Goal: Transaction & Acquisition: Purchase product/service

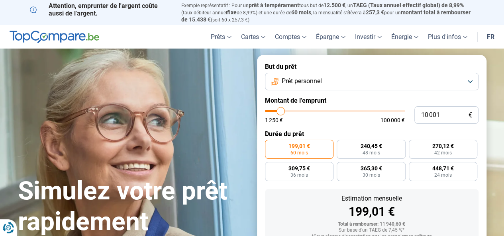
type input "9 250"
type input "9250"
type input "10 000"
type input "10000"
type input "11 250"
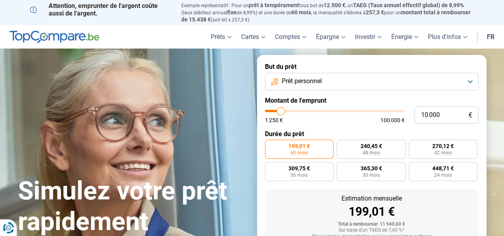
type input "11250"
type input "12 250"
type input "12250"
type input "12 500"
type input "12500"
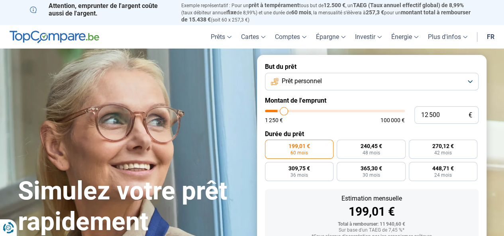
type input "12 750"
type input "12750"
type input "13 500"
type input "13500"
type input "14 500"
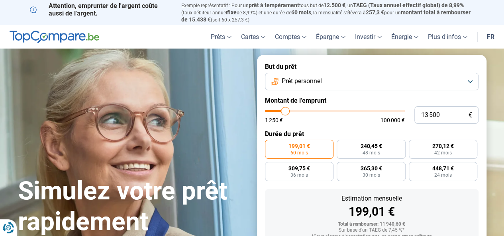
type input "14500"
type input "16 000"
type input "16000"
type input "16 750"
type input "16750"
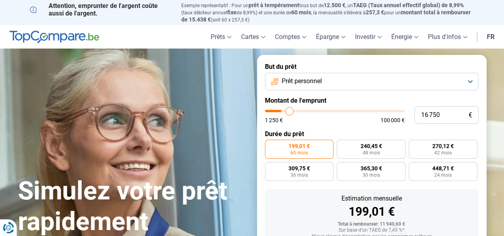
type input "17 250"
type input "17250"
type input "17 500"
type input "17500"
type input "18 250"
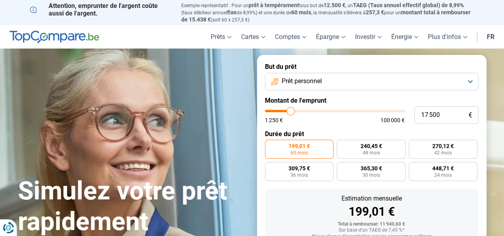
type input "18250"
type input "19 250"
type input "19250"
type input "21 000"
type input "21000"
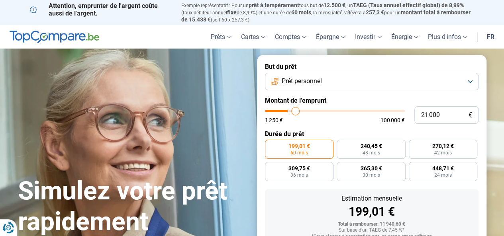
type input "22 250"
type input "22250"
type input "23 000"
type input "23000"
type input "23 250"
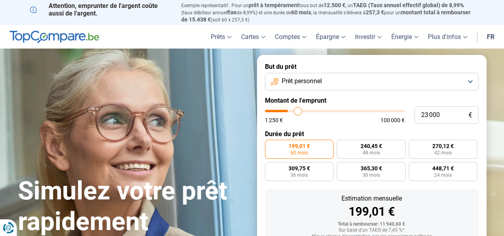
type input "23250"
type input "23 500"
type input "23500"
type input "23 750"
type input "23750"
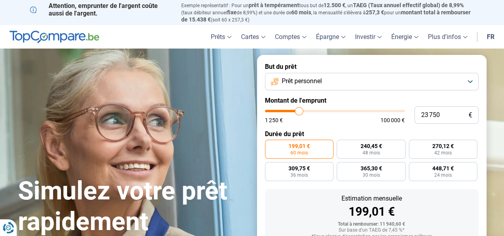
type input "24 000"
type input "24000"
type input "24 500"
type input "24500"
type input "25 500"
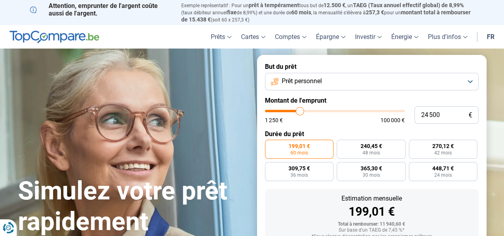
type input "25500"
type input "26 250"
type input "26250"
type input "27 250"
type input "27250"
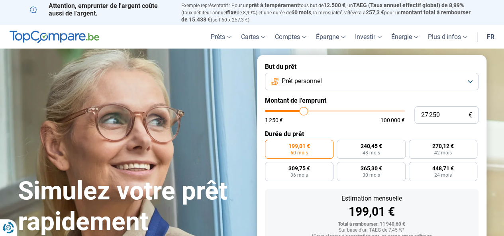
type input "27 750"
type input "27750"
type input "28 250"
type input "28250"
type input "28 500"
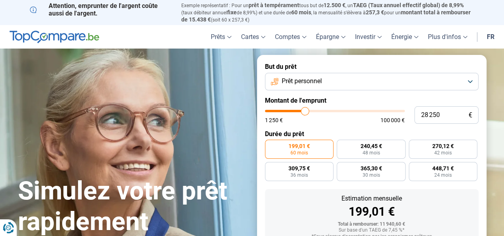
type input "28500"
type input "29 500"
type input "29500"
type input "30 500"
type input "30500"
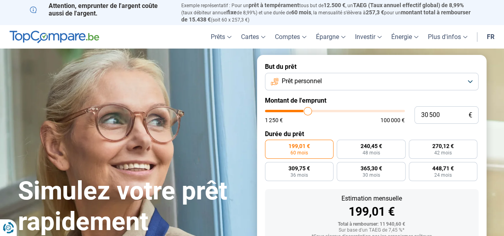
type input "31 500"
type input "31500"
type input "33 250"
type input "33250"
type input "34 500"
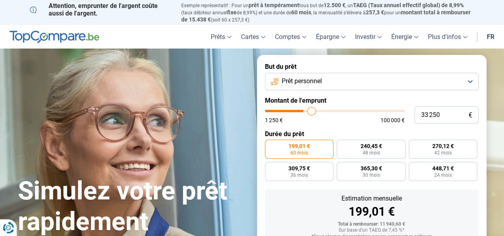
type input "34500"
type input "34 750"
type input "34750"
type input "34 500"
type input "34500"
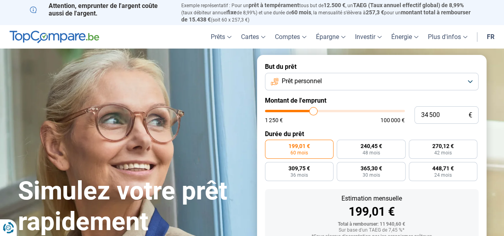
type input "34 000"
type input "34000"
type input "33 500"
type input "33500"
type input "33 000"
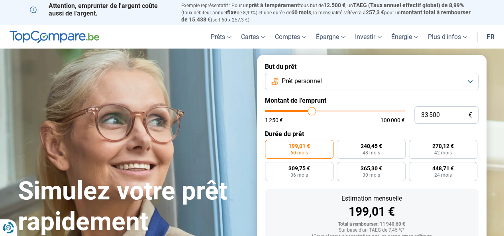
type input "33000"
type input "32 500"
type input "32500"
type input "31 500"
type input "31500"
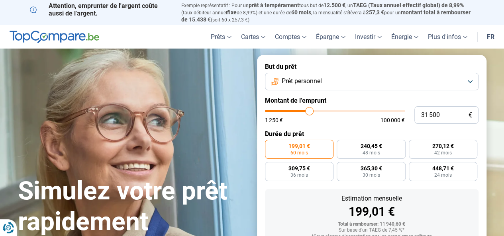
type input "31 250"
type input "31250"
type input "30 500"
type input "30500"
type input "29 750"
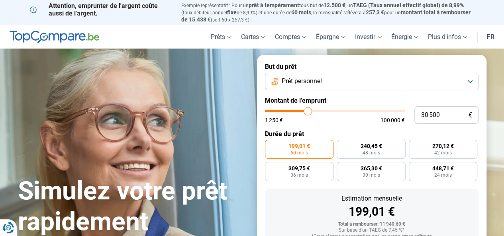
type input "29750"
type input "28 500"
type input "28500"
type input "27 250"
type input "27250"
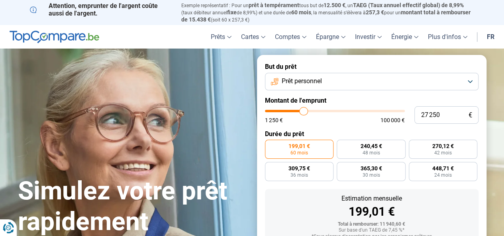
type input "26 250"
type input "26250"
type input "26 000"
type input "26000"
type input "26 250"
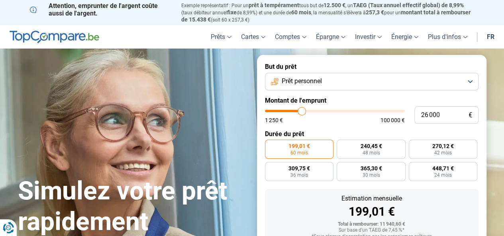
type input "26250"
type input "26 500"
type input "26500"
type input "26 750"
type input "26750"
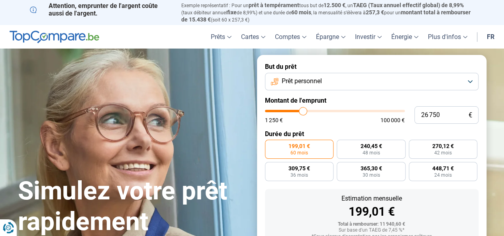
type input "27 000"
type input "27000"
type input "27 250"
type input "27250"
type input "27 500"
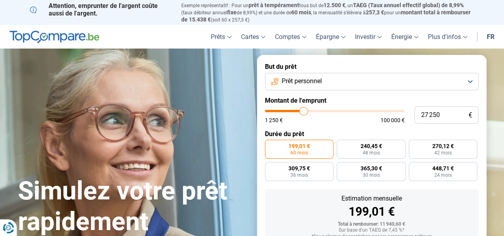
type input "27500"
type input "28 000"
type input "28000"
type input "28 250"
type input "28250"
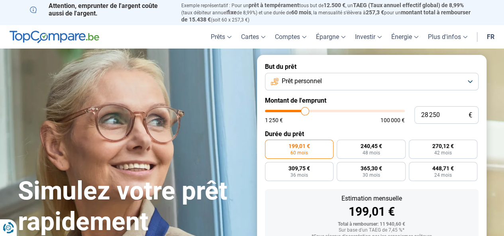
type input "29 000"
type input "29000"
type input "29 250"
type input "29250"
type input "29 500"
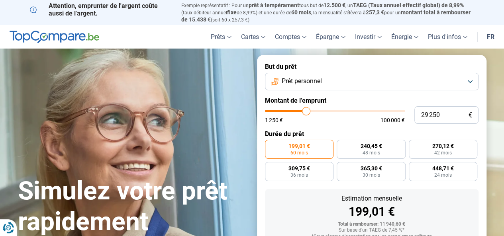
type input "29500"
type input "29 750"
drag, startPoint x: 279, startPoint y: 111, endPoint x: 307, endPoint y: 110, distance: 27.5
type input "29750"
click at [307, 110] on input "range" at bounding box center [335, 111] width 140 height 2
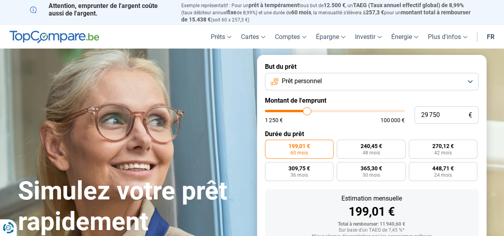
radio input "false"
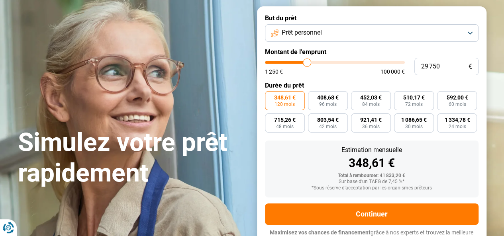
scroll to position [58, 0]
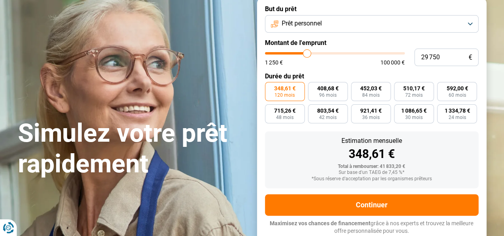
type input "30 750"
type input "30750"
click at [308, 53] on input "range" at bounding box center [335, 53] width 140 height 2
type input "25 750"
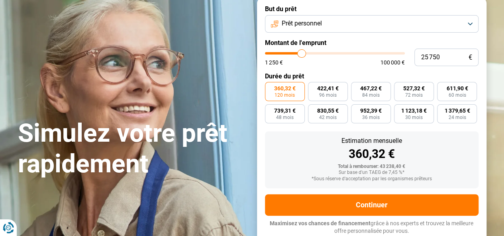
type input "25750"
click at [301, 54] on input "range" at bounding box center [335, 53] width 140 height 2
type input "26 000"
type input "26000"
type input "26 250"
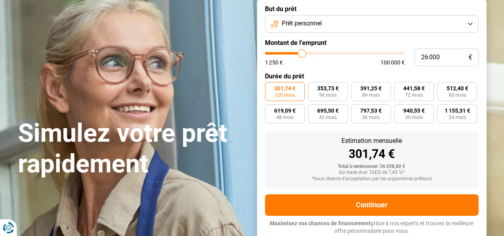
type input "26250"
type input "26 500"
type input "26500"
click at [303, 54] on input "range" at bounding box center [335, 53] width 140 height 2
drag, startPoint x: 303, startPoint y: 54, endPoint x: 444, endPoint y: 15, distance: 147.0
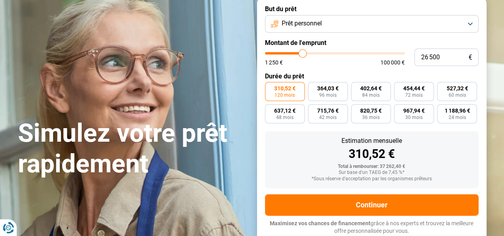
click at [444, 15] on form "But du prêt Prêt personnel Montant de l'emprunt 26 500 € 1 250 € 100 000 € Duré…" at bounding box center [371, 120] width 229 height 246
click at [299, 53] on input "range" at bounding box center [335, 53] width 140 height 2
click at [300, 53] on input "range" at bounding box center [335, 53] width 140 height 2
type input "24 250"
type input "24250"
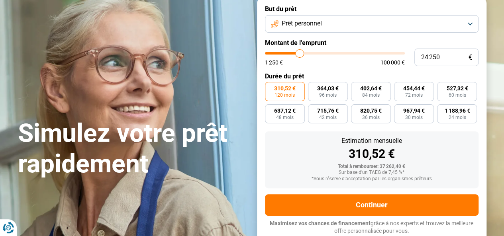
type input "24 500"
type input "24500"
type input "25 000"
type input "25000"
type input "25 250"
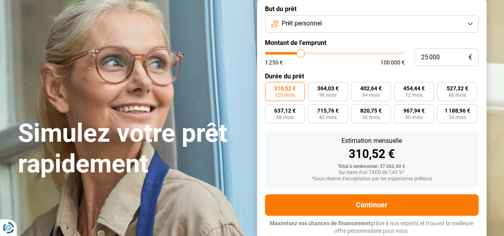
type input "25250"
type input "25 500"
type input "25500"
type input "25 750"
type input "25750"
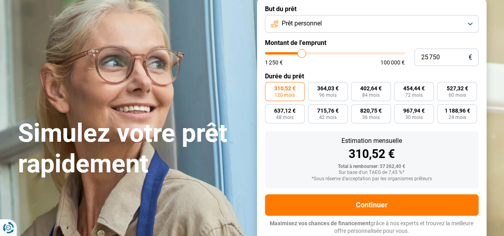
type input "26 250"
type input "26250"
type input "26 500"
type input "26500"
type input "26 750"
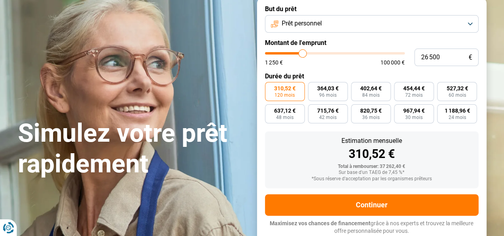
type input "26750"
type input "27 250"
type input "27250"
type input "27 500"
type input "27500"
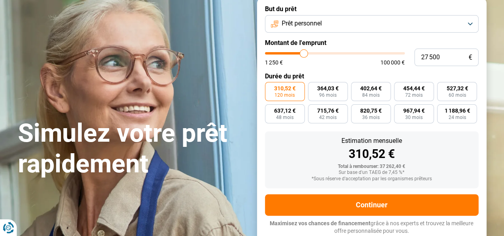
type input "28 000"
type input "28000"
type input "28 250"
type input "28250"
type input "28 500"
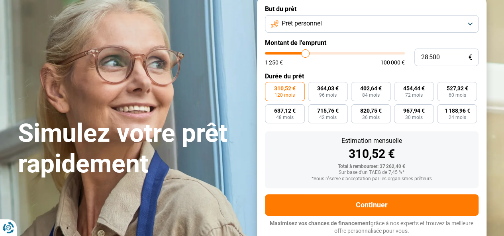
drag, startPoint x: 299, startPoint y: 53, endPoint x: 306, endPoint y: 54, distance: 7.2
type input "28500"
click at [305, 54] on input "range" at bounding box center [335, 53] width 140 height 2
type input "25 500"
type input "25500"
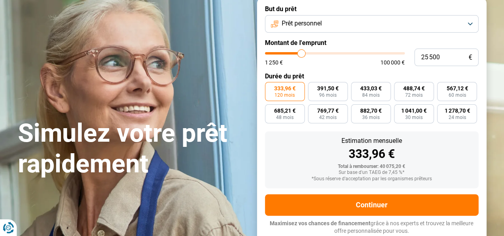
type input "25 750"
type input "25750"
type input "26 250"
type input "26250"
type input "26 500"
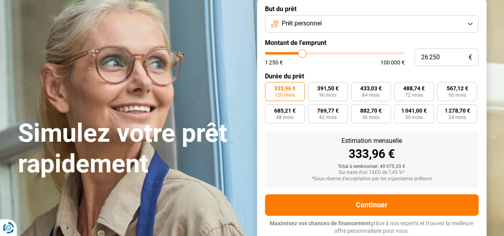
type input "26500"
type input "26 750"
type input "26750"
type input "27 250"
type input "27250"
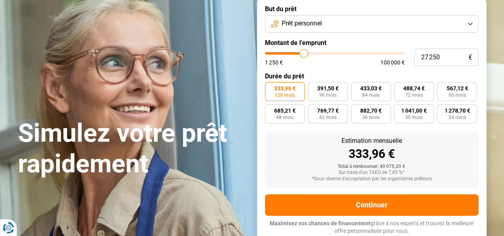
type input "27 500"
type input "27500"
type input "28 000"
type input "28000"
type input "28 250"
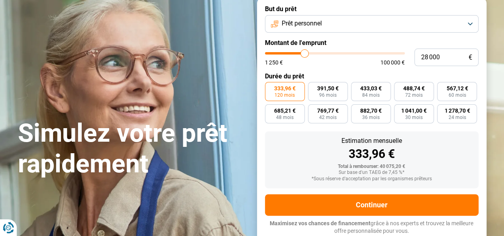
type input "28250"
type input "28 500"
type input "28500"
type input "30 000"
type input "30000"
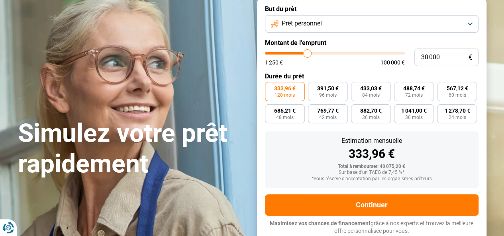
type input "31 000"
type input "31000"
type input "32 000"
type input "32000"
type input "32 500"
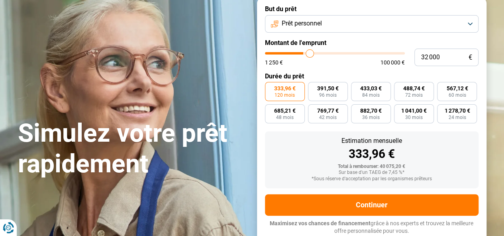
type input "32500"
type input "32 250"
type input "32250"
type input "32 000"
type input "32000"
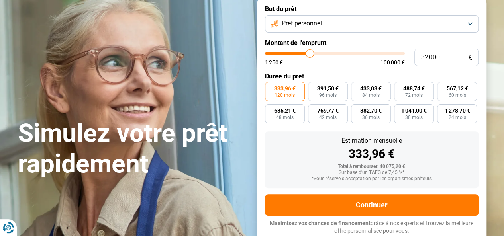
type input "31 750"
type input "31750"
type input "31 500"
type input "31500"
type input "31 250"
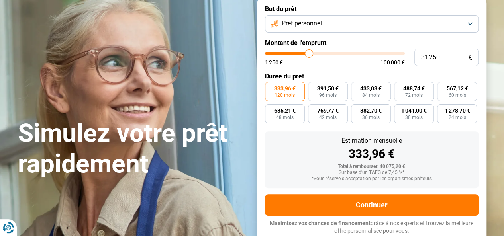
type input "31250"
click at [309, 55] on input "range" at bounding box center [335, 53] width 140 height 2
type input "30 750"
type input "30750"
type input "30 500"
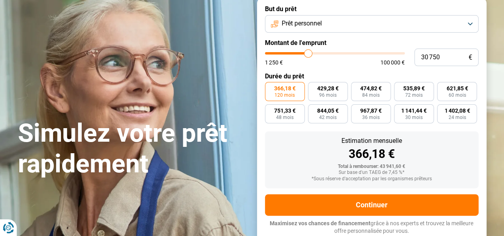
type input "30500"
type input "30 250"
click at [307, 55] on input "range" at bounding box center [335, 53] width 140 height 2
drag, startPoint x: 307, startPoint y: 55, endPoint x: 489, endPoint y: 20, distance: 185.3
click at [489, 20] on div "But du prêt Prêt personnel Montant de l'emprunt 30 000 € 1 250 € 100 000 € Duré…" at bounding box center [371, 120] width 239 height 246
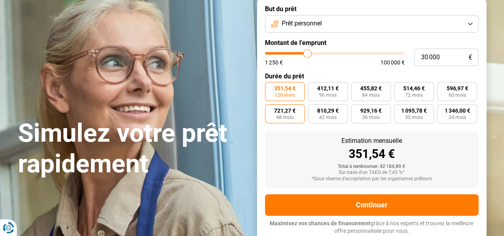
click at [289, 111] on span "721,27 €" at bounding box center [284, 111] width 21 height 6
click at [270, 109] on input "721,27 € 48 mois" at bounding box center [267, 106] width 5 height 5
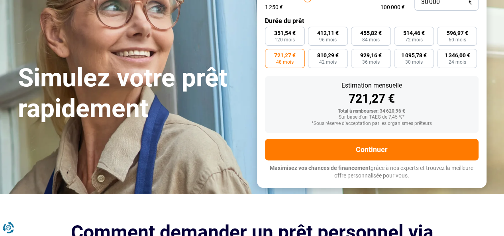
scroll to position [133, 0]
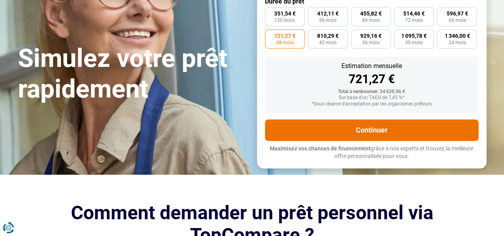
click at [377, 129] on button "Continuer" at bounding box center [371, 129] width 213 height 21
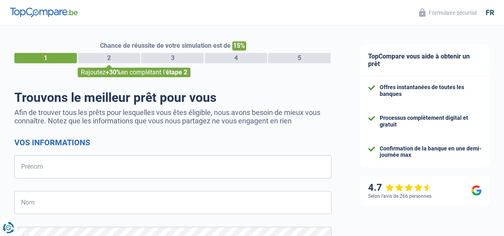
select select "32"
click at [297, 168] on input "Prénom" at bounding box center [172, 166] width 317 height 23
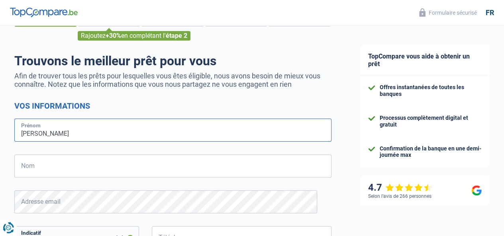
scroll to position [66, 0]
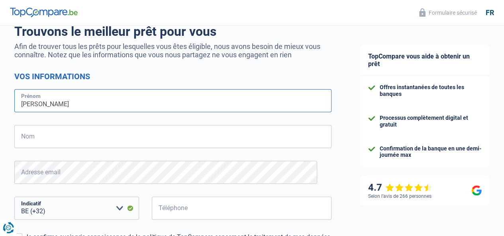
type input "[PERSON_NAME]"
click at [220, 142] on input "Nom" at bounding box center [172, 136] width 317 height 23
type input "Hannecart"
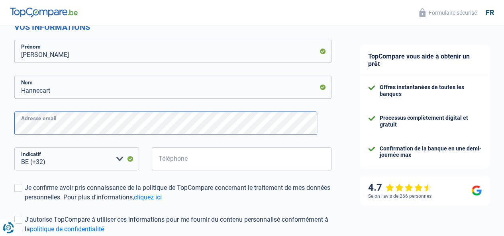
scroll to position [133, 0]
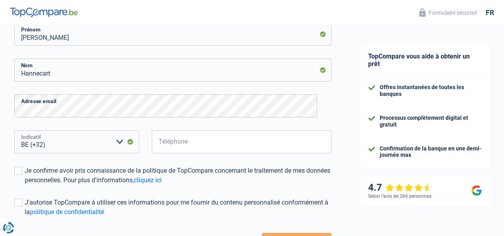
click at [120, 142] on select "BE (+32) LU (+352) Veuillez sélectionner une option" at bounding box center [76, 141] width 125 height 23
click at [294, 141] on input "Téléphone" at bounding box center [242, 141] width 180 height 23
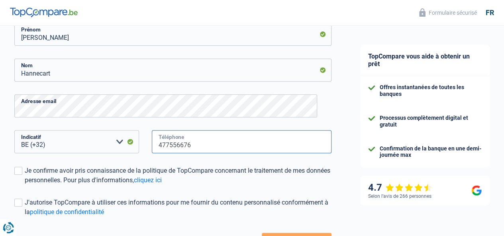
scroll to position [194, 0]
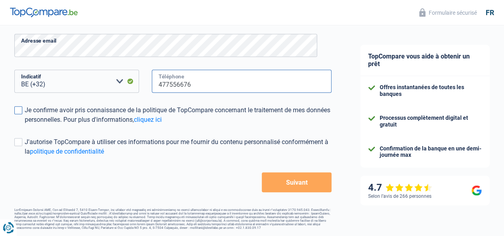
type input "477556676"
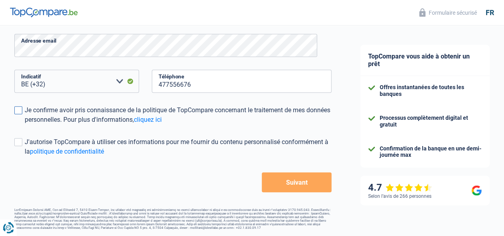
click at [22, 110] on span at bounding box center [18, 110] width 8 height 8
click at [25, 125] on input "Je confirme avoir pris connaissance de la politique de TopCompare concernant le…" at bounding box center [25, 125] width 0 height 0
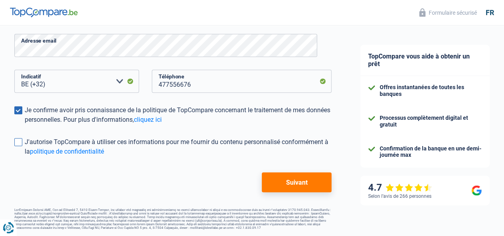
click at [22, 141] on span at bounding box center [18, 142] width 8 height 8
click at [25, 156] on input "J'autorise TopCompare à utiliser ces informations pour me fournir du contenu pe…" at bounding box center [25, 156] width 0 height 0
click at [297, 178] on button "Suivant" at bounding box center [297, 182] width 70 height 20
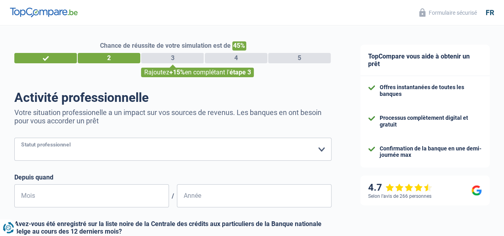
click at [314, 149] on select "Ouvrier Employé privé Employé public Invalide Indépendant Pensionné Chômeur Mut…" at bounding box center [172, 149] width 317 height 23
select select "retired"
click at [21, 139] on select "Ouvrier Employé privé Employé public Invalide Indépendant Pensionné Chômeur Mut…" at bounding box center [172, 149] width 317 height 23
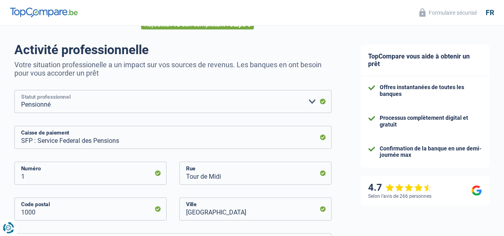
scroll to position [66, 0]
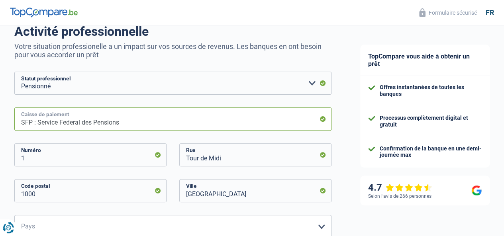
drag, startPoint x: 315, startPoint y: 120, endPoint x: 308, endPoint y: 118, distance: 7.3
click at [314, 119] on input "SFP : Service Federal des Pensions" at bounding box center [172, 118] width 317 height 23
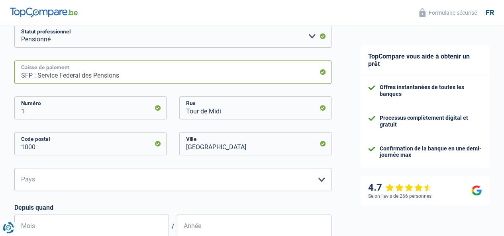
scroll to position [133, 0]
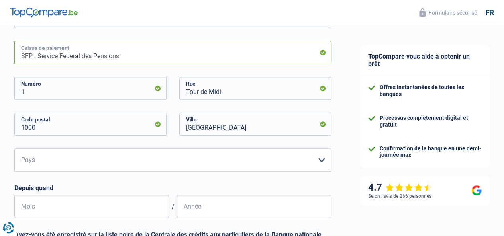
click at [295, 50] on input "SFP : Service Federal des Pensions" at bounding box center [172, 52] width 317 height 23
click at [314, 55] on input "SFP : Service Federal des Pensions" at bounding box center [172, 52] width 317 height 23
drag, startPoint x: 155, startPoint y: 125, endPoint x: 92, endPoint y: 125, distance: 63.7
click at [123, 125] on input "1000" at bounding box center [90, 124] width 152 height 23
type input "1060"
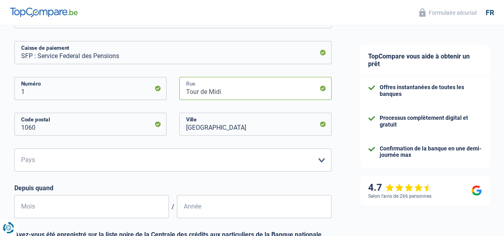
click at [301, 90] on input "Tour de Midi" at bounding box center [255, 88] width 152 height 23
type input "Tour de Midi esplanade de l'europe"
click at [316, 160] on select "Belgique Luxembourg Veuillez sélectionner une option" at bounding box center [172, 159] width 317 height 23
select select "BE"
click at [21, 149] on select "Belgique Luxembourg Veuillez sélectionner une option" at bounding box center [172, 159] width 317 height 23
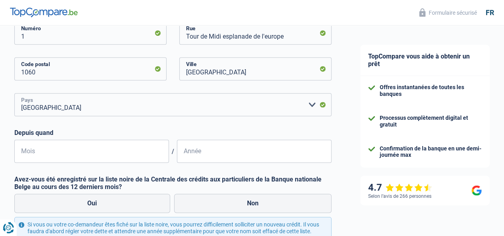
scroll to position [199, 0]
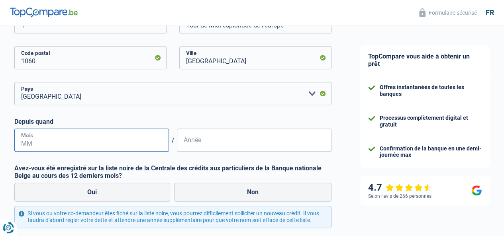
click at [156, 143] on input "Mois" at bounding box center [91, 140] width 154 height 23
type input "06"
click at [304, 141] on input "Année" at bounding box center [254, 140] width 154 height 23
type input "2011"
click at [249, 193] on label "Non" at bounding box center [253, 192] width 158 height 19
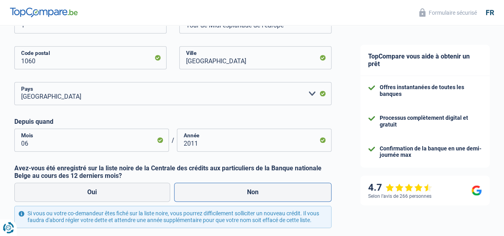
click at [249, 193] on input "Non" at bounding box center [253, 192] width 158 height 19
radio input "true"
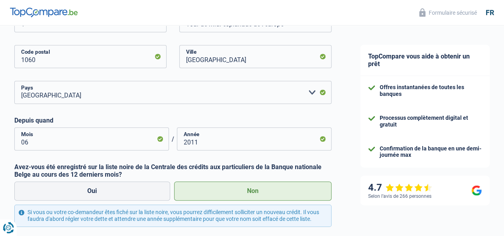
scroll to position [265, 0]
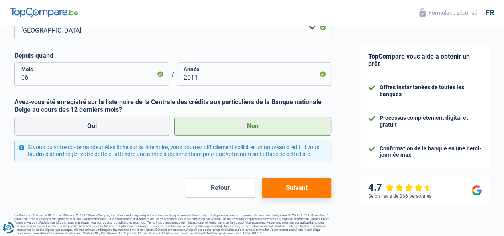
click at [293, 197] on button "Suivant" at bounding box center [297, 188] width 70 height 20
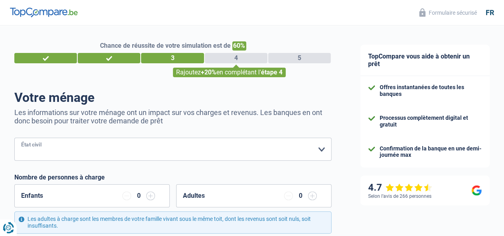
click at [315, 150] on select "[PERSON_NAME](e) Cohabitant(e) légal(e) Divorcé(e) Veuf(ve) Séparé (de fait) Ve…" at bounding box center [172, 149] width 317 height 23
select select "married"
click at [21, 139] on select "[PERSON_NAME](e) Cohabitant(e) légal(e) Divorcé(e) Veuf(ve) Séparé (de fait) Ve…" at bounding box center [172, 149] width 317 height 23
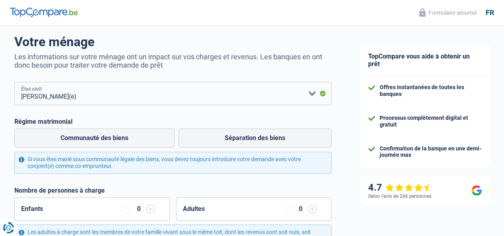
scroll to position [66, 0]
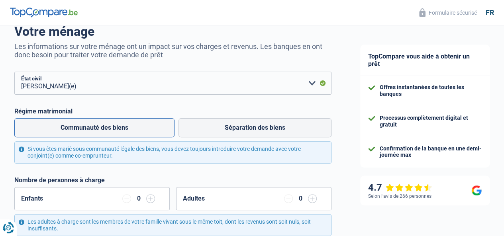
click at [122, 127] on label "Communauté des biens" at bounding box center [94, 127] width 160 height 19
click at [122, 127] on input "Communauté des biens" at bounding box center [94, 127] width 160 height 19
radio input "true"
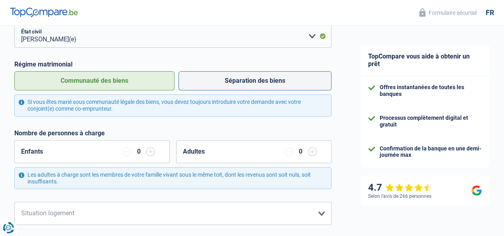
scroll to position [133, 0]
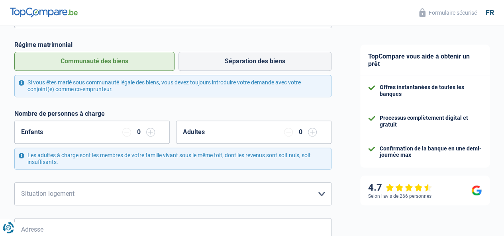
click at [308, 132] on input "button" at bounding box center [312, 132] width 9 height 9
click at [266, 160] on div "Les adultes à charge sont les membres de votre famille vivant sous le même toit…" at bounding box center [172, 159] width 317 height 22
click at [314, 193] on select "Locataire Propriétaire avec prêt hypothécaire Propriétaire sans prêt hypothécai…" at bounding box center [172, 193] width 317 height 23
select select "ownerWithoutMortgage"
click at [21, 182] on select "Locataire Propriétaire avec prêt hypothécaire Propriétaire sans prêt hypothécai…" at bounding box center [172, 193] width 317 height 23
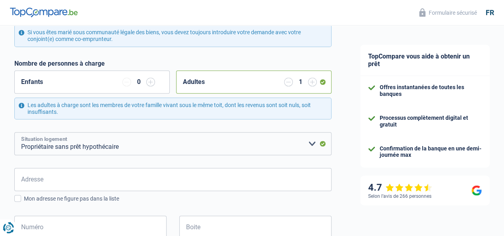
scroll to position [199, 0]
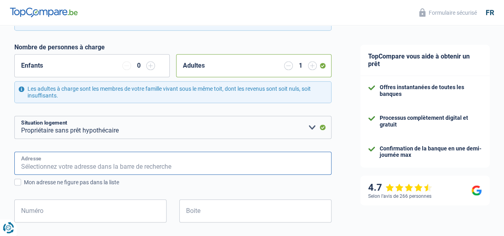
click at [308, 164] on input "Adresse" at bounding box center [172, 163] width 317 height 23
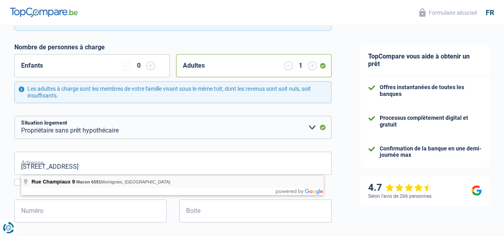
type input "Rue Champiaux, 6591, Momignies, BE"
type input "9"
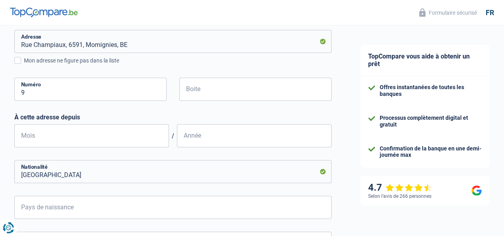
scroll to position [332, 0]
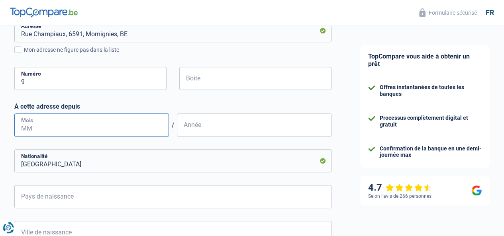
click at [156, 126] on input "Mois" at bounding box center [91, 124] width 154 height 23
type input "09"
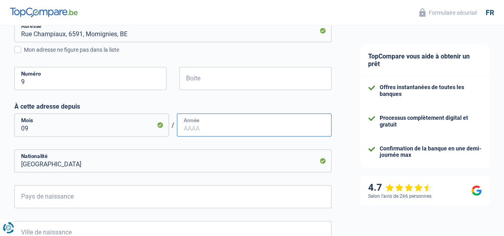
type input "9"
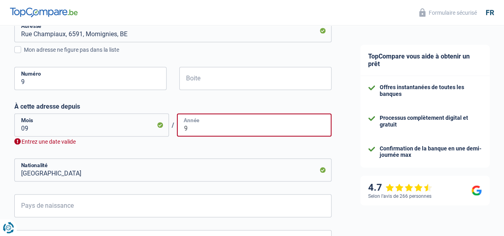
click at [277, 125] on input "9" at bounding box center [254, 124] width 154 height 23
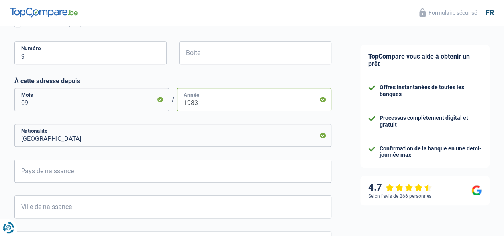
scroll to position [398, 0]
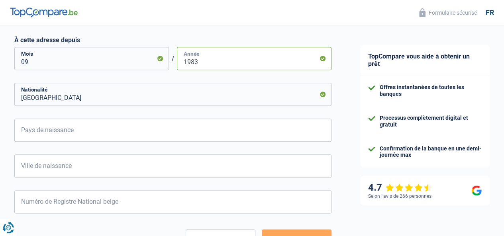
type input "1983"
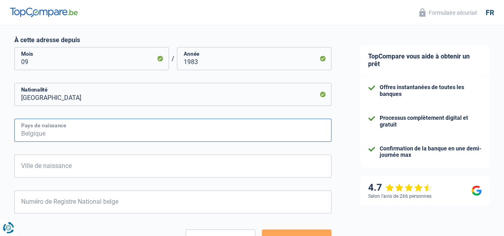
click at [276, 133] on input "Pays de naissance" at bounding box center [172, 130] width 317 height 23
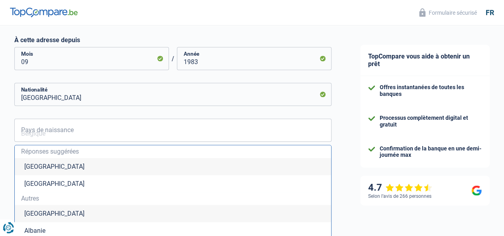
drag, startPoint x: 57, startPoint y: 168, endPoint x: 73, endPoint y: 168, distance: 16.3
click at [58, 168] on li "[GEOGRAPHIC_DATA]" at bounding box center [173, 166] width 316 height 17
type input "[GEOGRAPHIC_DATA]"
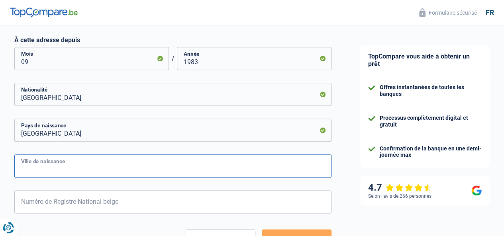
click at [245, 169] on input "Ville de naissance" at bounding box center [172, 165] width 317 height 23
type input "B"
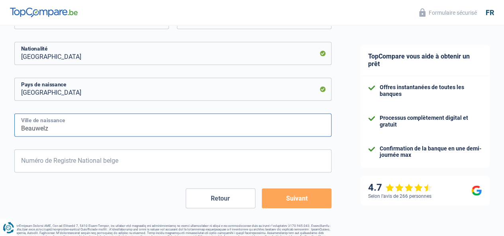
scroll to position [456, 0]
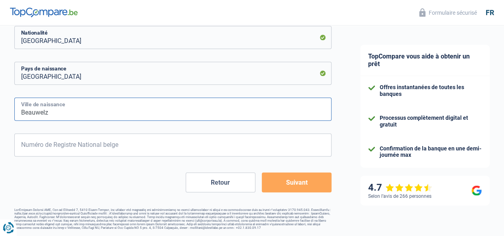
type input "Beauwelz"
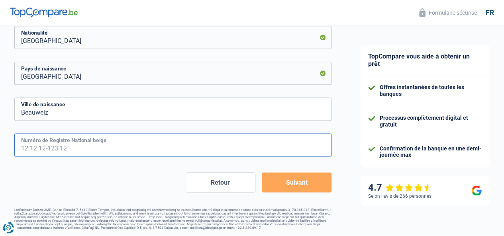
click at [274, 144] on input "Numéro de Registre National belge" at bounding box center [172, 144] width 317 height 23
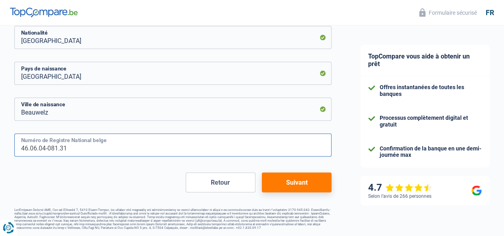
type input "46.06.04-081.31"
click at [296, 181] on button "Suivant" at bounding box center [297, 182] width 70 height 20
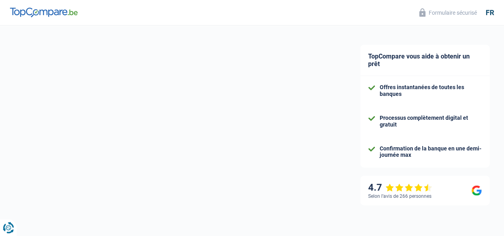
select select "pension"
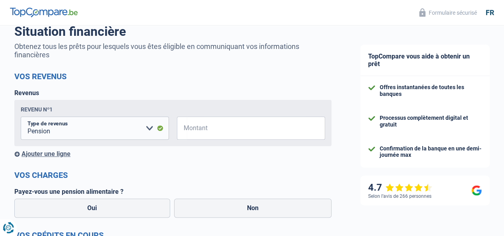
scroll to position [133, 0]
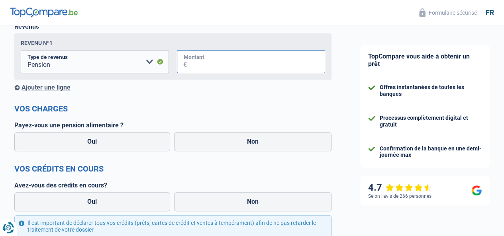
click at [297, 63] on input "Montant" at bounding box center [256, 61] width 138 height 23
type input "2.403"
click at [244, 145] on label "Non" at bounding box center [253, 141] width 158 height 19
click at [244, 145] on input "Non" at bounding box center [253, 141] width 158 height 19
radio input "true"
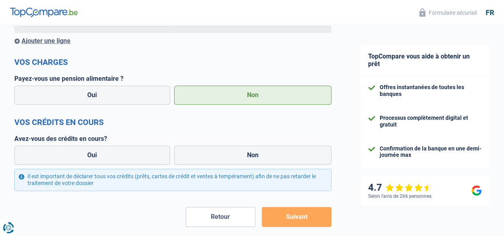
scroll to position [199, 0]
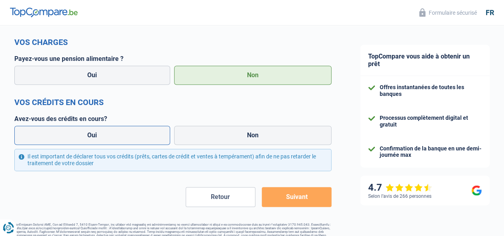
click at [105, 134] on label "Oui" at bounding box center [92, 135] width 156 height 19
click at [105, 134] on input "Oui" at bounding box center [92, 135] width 156 height 19
radio input "true"
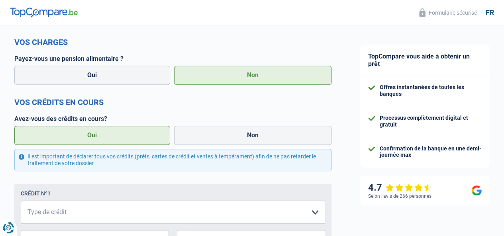
scroll to position [265, 0]
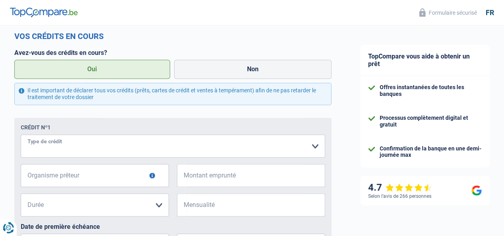
click at [305, 148] on select "Carte ou ouverture de crédit Prêt hypothécaire Vente à tempérament Prêt à tempé…" at bounding box center [173, 146] width 304 height 23
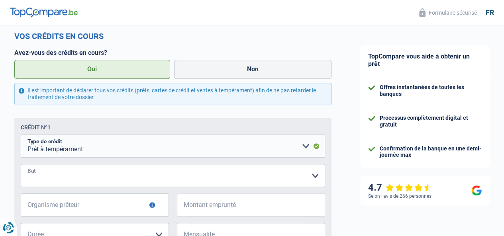
click at [305, 176] on select "Confort maison: meubles, textile, peinture, électroménager, outillage non-profe…" at bounding box center [173, 175] width 304 height 23
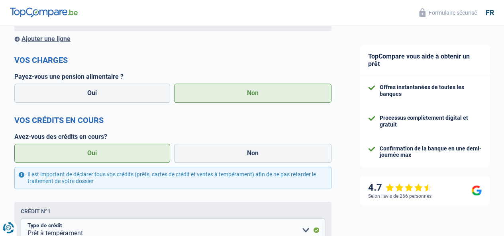
scroll to position [199, 0]
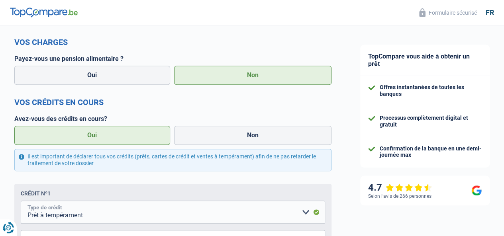
click at [299, 212] on select "Carte ou ouverture de crédit Prêt hypothécaire Vente à tempérament Prêt à tempé…" at bounding box center [173, 212] width 304 height 23
select select "creditConsolidation"
click at [27, 202] on select "Carte ou ouverture de crédit Prêt hypothécaire Vente à tempérament Prêt à tempé…" at bounding box center [173, 212] width 304 height 23
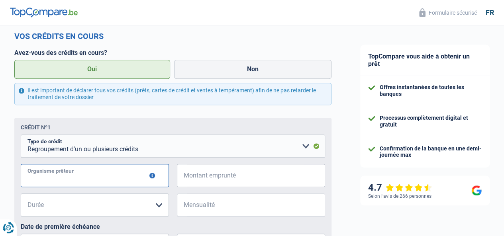
click at [145, 177] on input "Organisme prêteur" at bounding box center [95, 175] width 148 height 23
type input "mozzeno"
click at [300, 176] on input "Montant emprunté" at bounding box center [256, 175] width 138 height 23
type input "282.375"
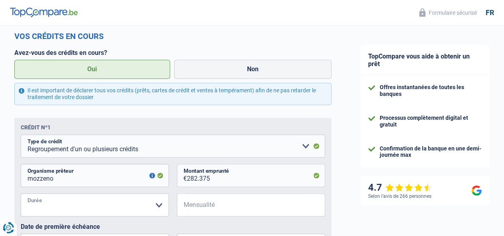
click at [157, 206] on select "12 mois 18 mois 24 mois 30 mois 36 mois 42 mois 48 mois 60 mois 72 mois 84 mois…" at bounding box center [95, 204] width 148 height 23
select select "48"
click at [27, 195] on select "12 mois 18 mois 24 mois 30 mois 36 mois 42 mois 48 mois 60 mois 72 mois 84 mois…" at bounding box center [95, 204] width 148 height 23
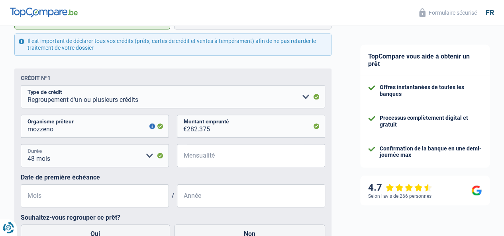
scroll to position [332, 0]
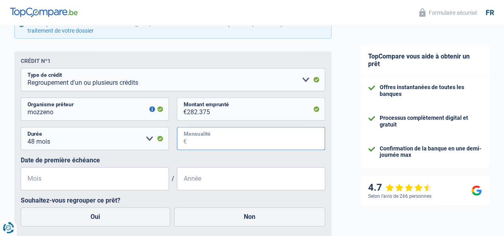
click at [288, 141] on input "Mensualité" at bounding box center [256, 138] width 138 height 23
type input "5.000"
click at [146, 180] on input "Mois" at bounding box center [95, 178] width 148 height 23
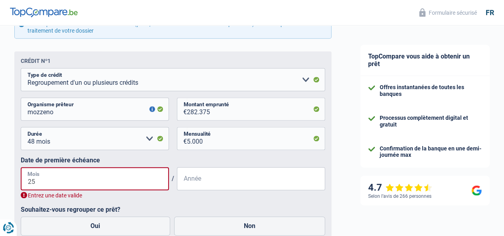
type input "2"
type input "05"
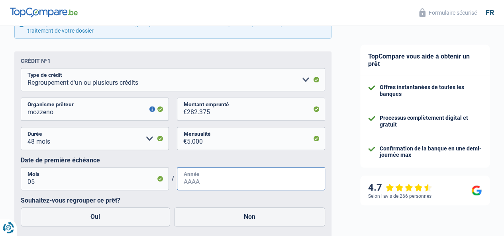
click at [233, 181] on input "Année" at bounding box center [251, 178] width 148 height 23
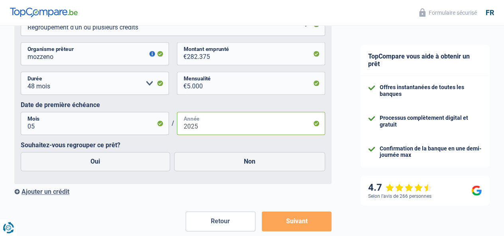
scroll to position [398, 0]
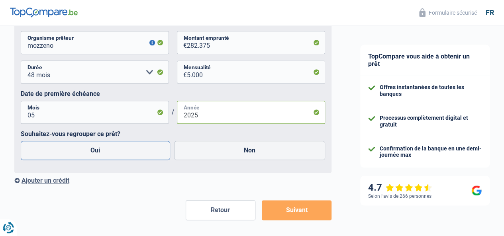
type input "2025"
click at [96, 151] on label "Oui" at bounding box center [95, 150] width 149 height 19
click at [96, 151] on input "Oui" at bounding box center [95, 150] width 149 height 19
radio input "true"
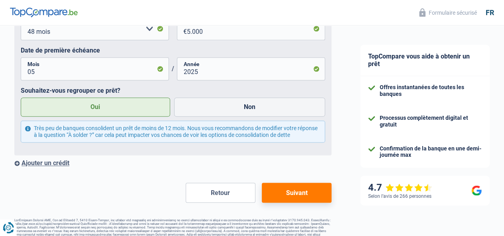
scroll to position [461, 0]
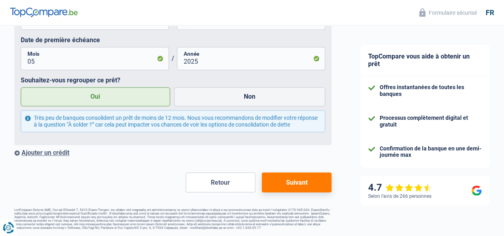
click at [298, 181] on button "Suivant" at bounding box center [297, 182] width 70 height 20
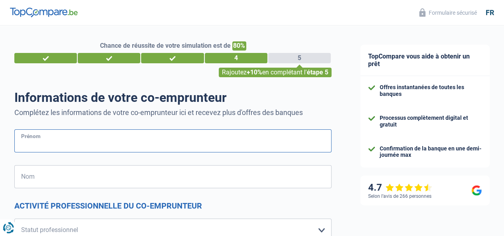
click at [257, 143] on input "Prénom" at bounding box center [172, 140] width 317 height 23
type input "[PERSON_NAME]"
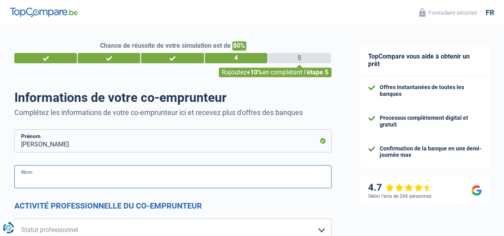
click at [227, 176] on input "Nom" at bounding box center [172, 176] width 317 height 23
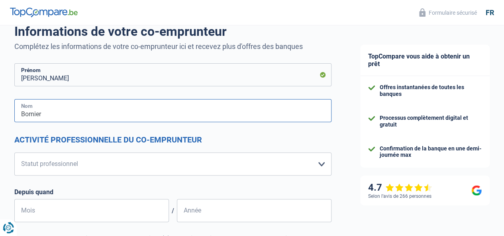
type input "Bornier"
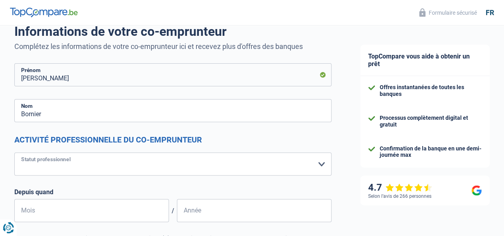
click at [311, 164] on select "Ouvrier Employé privé Employé public Invalide Indépendant Pensionné Chômeur Mut…" at bounding box center [172, 163] width 317 height 23
select select "housewife"
click at [21, 152] on select "Ouvrier Employé privé Employé public Invalide Indépendant Pensionné Chômeur Mut…" at bounding box center [172, 163] width 317 height 23
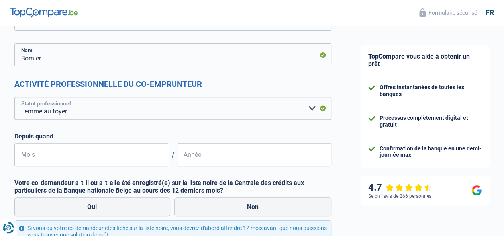
scroll to position [133, 0]
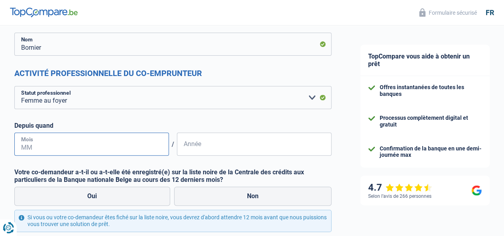
click at [144, 144] on input "Mois" at bounding box center [91, 144] width 154 height 23
type input "03"
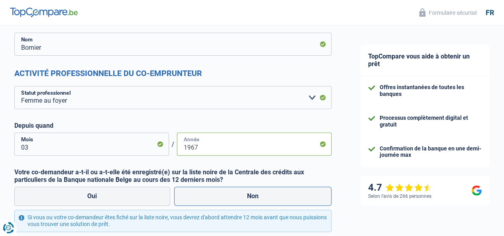
type input "1967"
click at [254, 197] on label "Non" at bounding box center [253, 196] width 158 height 19
click at [254, 197] on input "Non" at bounding box center [253, 196] width 158 height 19
radio input "true"
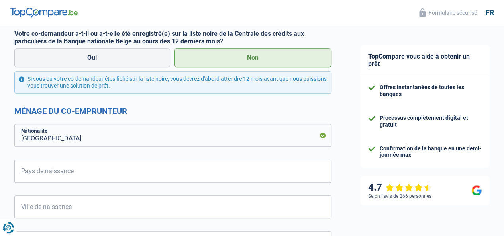
scroll to position [332, 0]
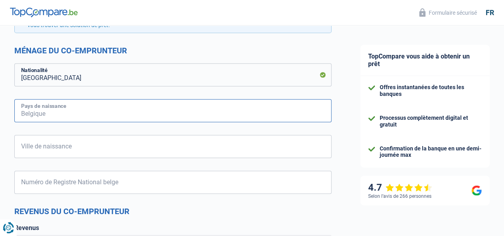
click at [242, 114] on input "Pays de naissance" at bounding box center [172, 110] width 317 height 23
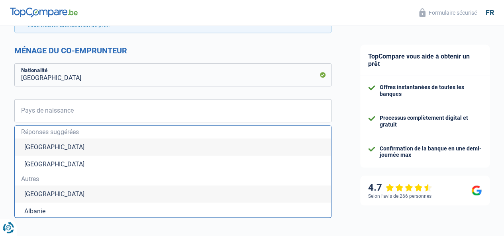
click at [45, 148] on li "[GEOGRAPHIC_DATA]" at bounding box center [173, 147] width 316 height 17
type input "[GEOGRAPHIC_DATA]"
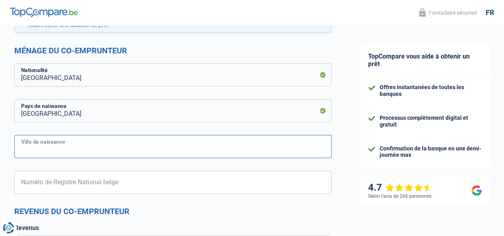
click at [281, 152] on input "Ville de naissance" at bounding box center [172, 146] width 317 height 23
type input "Presgaux"
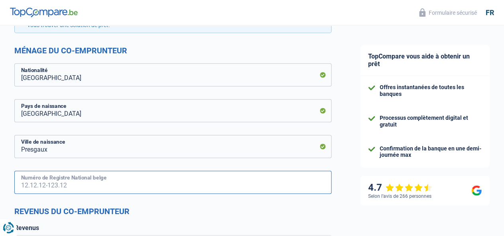
click at [223, 184] on input "Numéro de Registre National belge" at bounding box center [172, 182] width 317 height 23
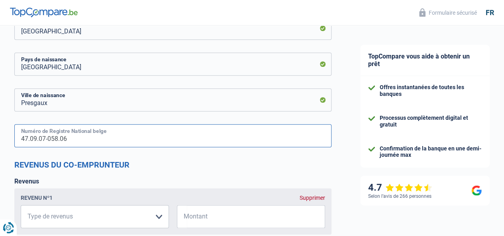
scroll to position [398, 0]
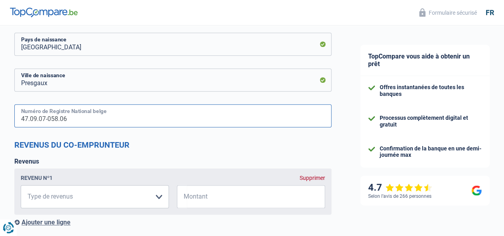
type input "47.09.07-058.06"
click at [158, 195] on select "Allocation d'handicap Allocations chômage Allocations familiales Chèques repas …" at bounding box center [95, 196] width 148 height 23
select select "other"
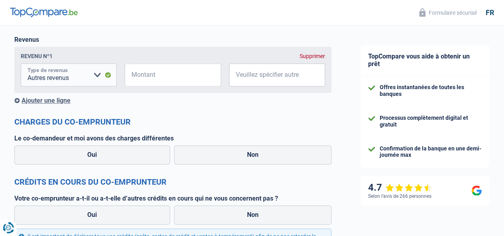
scroll to position [531, 0]
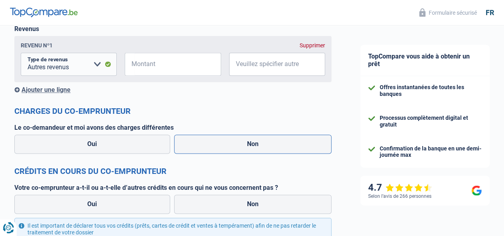
click at [271, 145] on label "Non" at bounding box center [253, 144] width 158 height 19
click at [271, 145] on input "Non" at bounding box center [253, 144] width 158 height 19
radio input "true"
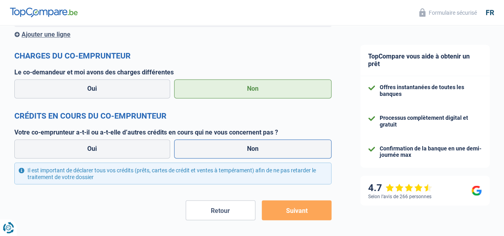
scroll to position [597, 0]
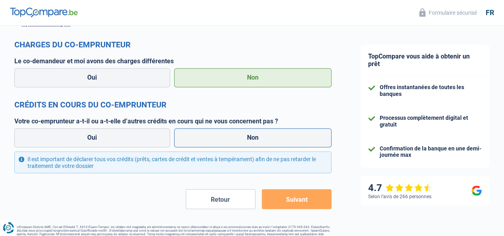
click at [250, 138] on label "Non" at bounding box center [253, 137] width 158 height 19
click at [250, 138] on input "Non" at bounding box center [253, 137] width 158 height 19
radio input "true"
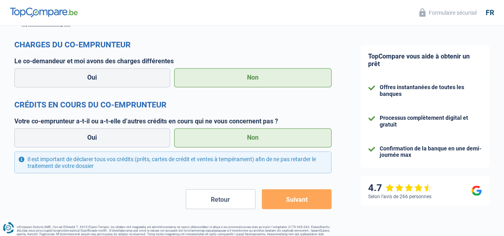
click at [284, 197] on button "Suivant" at bounding box center [297, 199] width 70 height 20
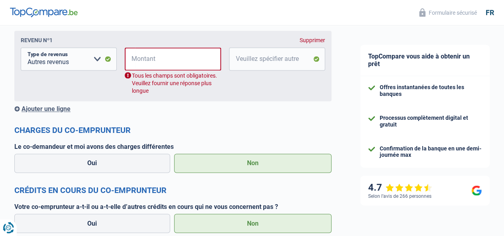
scroll to position [529, 0]
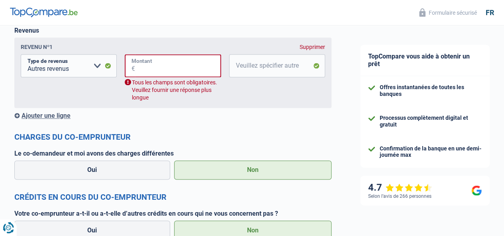
click at [200, 67] on input "Montant" at bounding box center [178, 65] width 86 height 23
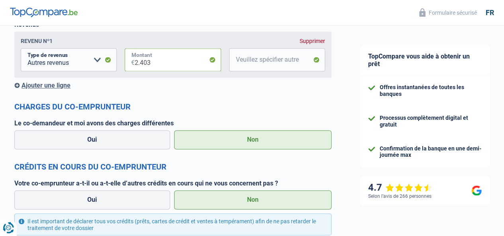
scroll to position [596, 0]
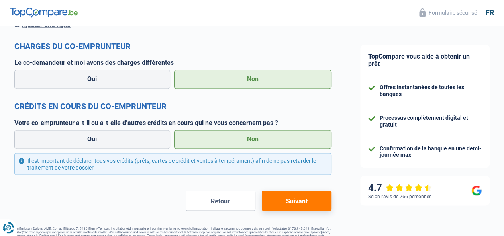
type input "2.403"
click at [294, 199] on button "Suivant" at bounding box center [297, 201] width 70 height 20
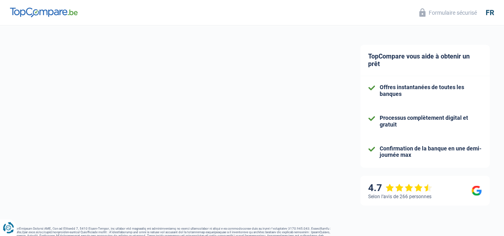
select select "refinancing"
select select "120"
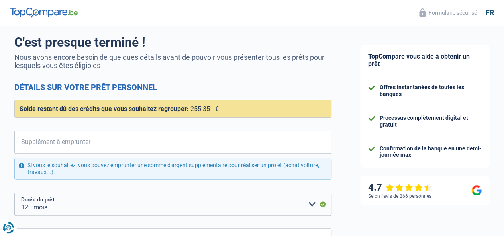
scroll to position [66, 0]
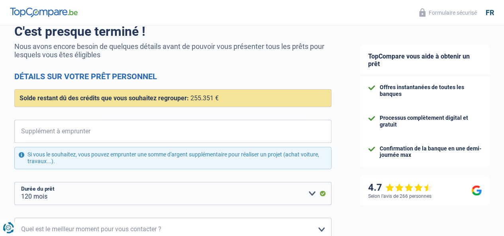
click at [285, 96] on div "Solde restant dû des crédits que vous souhaitez regrouper: 255.351 €" at bounding box center [172, 98] width 317 height 18
click at [233, 94] on div "Solde restant dû des crédits que vous souhaitez regrouper: 255.351 €" at bounding box center [172, 98] width 317 height 18
click at [201, 133] on input "Supplément à emprunter" at bounding box center [177, 131] width 307 height 23
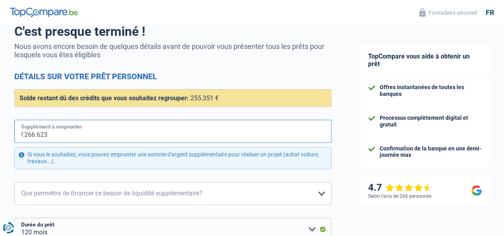
click at [78, 135] on input "266.623" at bounding box center [177, 131] width 307 height 23
click at [57, 135] on input "266.623" at bounding box center [177, 131] width 307 height 23
type input "26.662"
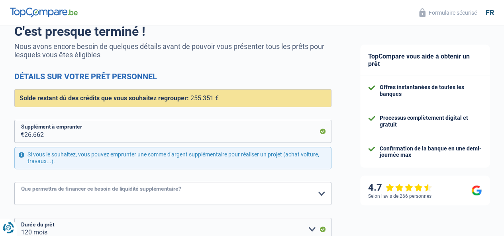
click at [313, 192] on select "Confort maison: meubles, textile, peinture, électroménager, outillage non-profe…" at bounding box center [172, 193] width 317 height 23
select select "houseOrGarden"
click at [21, 182] on select "Confort maison: meubles, textile, peinture, électroménager, outillage non-profe…" at bounding box center [172, 193] width 317 height 23
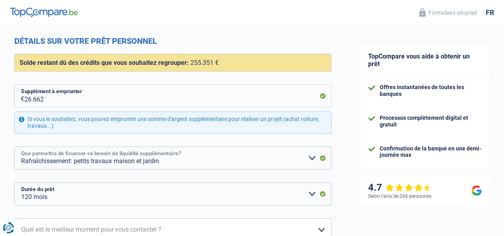
scroll to position [133, 0]
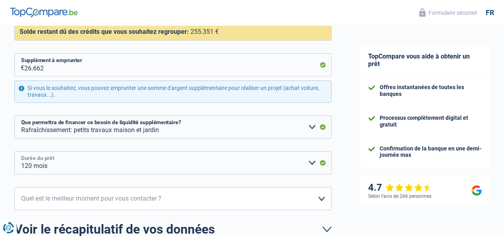
click at [303, 162] on select "12 mois 18 mois 24 mois 30 mois 36 mois 42 mois 48 mois 60 mois 72 mois 84 mois…" at bounding box center [172, 162] width 317 height 23
select select "48"
click at [21, 151] on select "12 mois 18 mois 24 mois 30 mois 36 mois 42 mois 48 mois 60 mois 72 mois 84 mois…" at bounding box center [172, 162] width 317 height 23
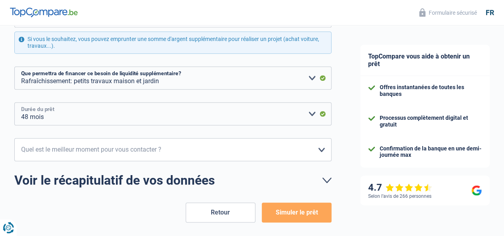
scroll to position [199, 0]
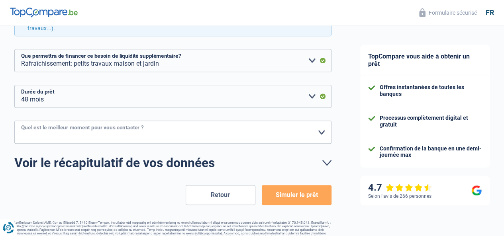
click at [315, 129] on select "10h-12h 12h-14h 14h-16h 16h-18h Veuillez sélectionner une option" at bounding box center [172, 132] width 317 height 23
select select "10-12"
click at [21, 121] on select "10h-12h 12h-14h 14h-16h 16h-18h Veuillez sélectionner une option" at bounding box center [172, 132] width 317 height 23
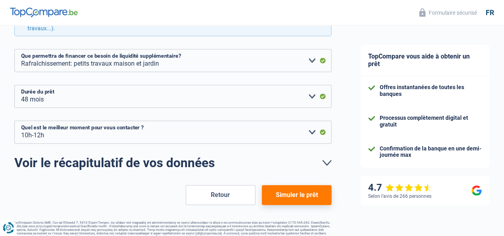
click at [292, 195] on button "Simuler le prêt" at bounding box center [297, 195] width 70 height 20
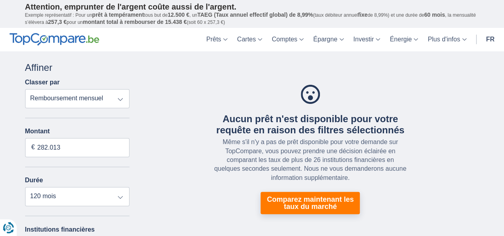
type input "128.000"
click at [120, 99] on select "Remboursement total TAEG Remboursement mensuel" at bounding box center [77, 98] width 105 height 19
click at [119, 198] on select "12 mois 18 mois 24 mois 30 mois 36 mois 42 mois 48 mois 60 mois 72 mois 84 mois…" at bounding box center [77, 196] width 105 height 19
select select "48"
click at [25, 187] on select "12 mois 18 mois 24 mois 30 mois 36 mois 42 mois 48 mois 60 mois 72 mois 84 mois…" at bounding box center [77, 196] width 105 height 19
